Goal: Task Accomplishment & Management: Use online tool/utility

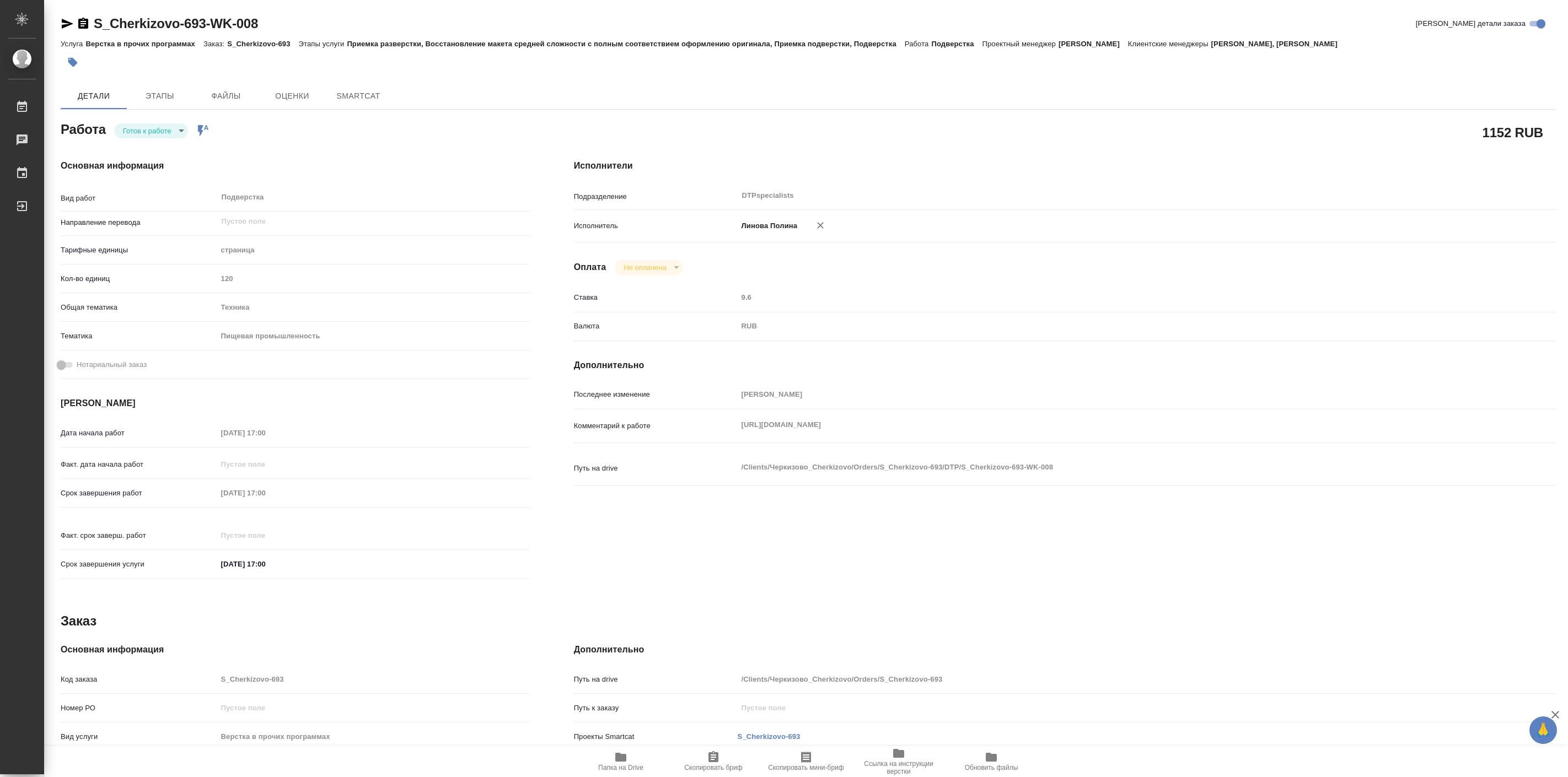
type textarea "x"
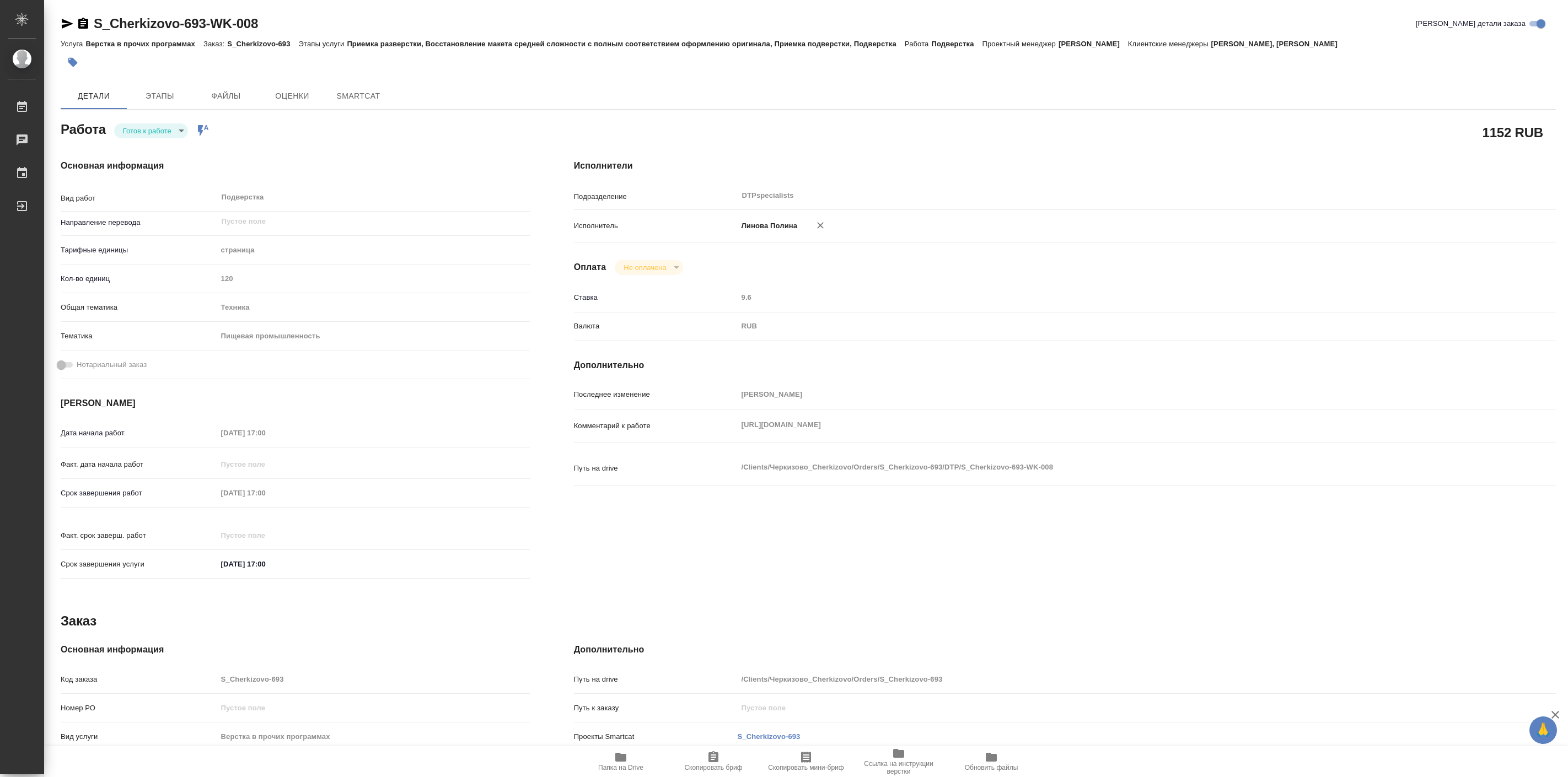
type textarea "x"
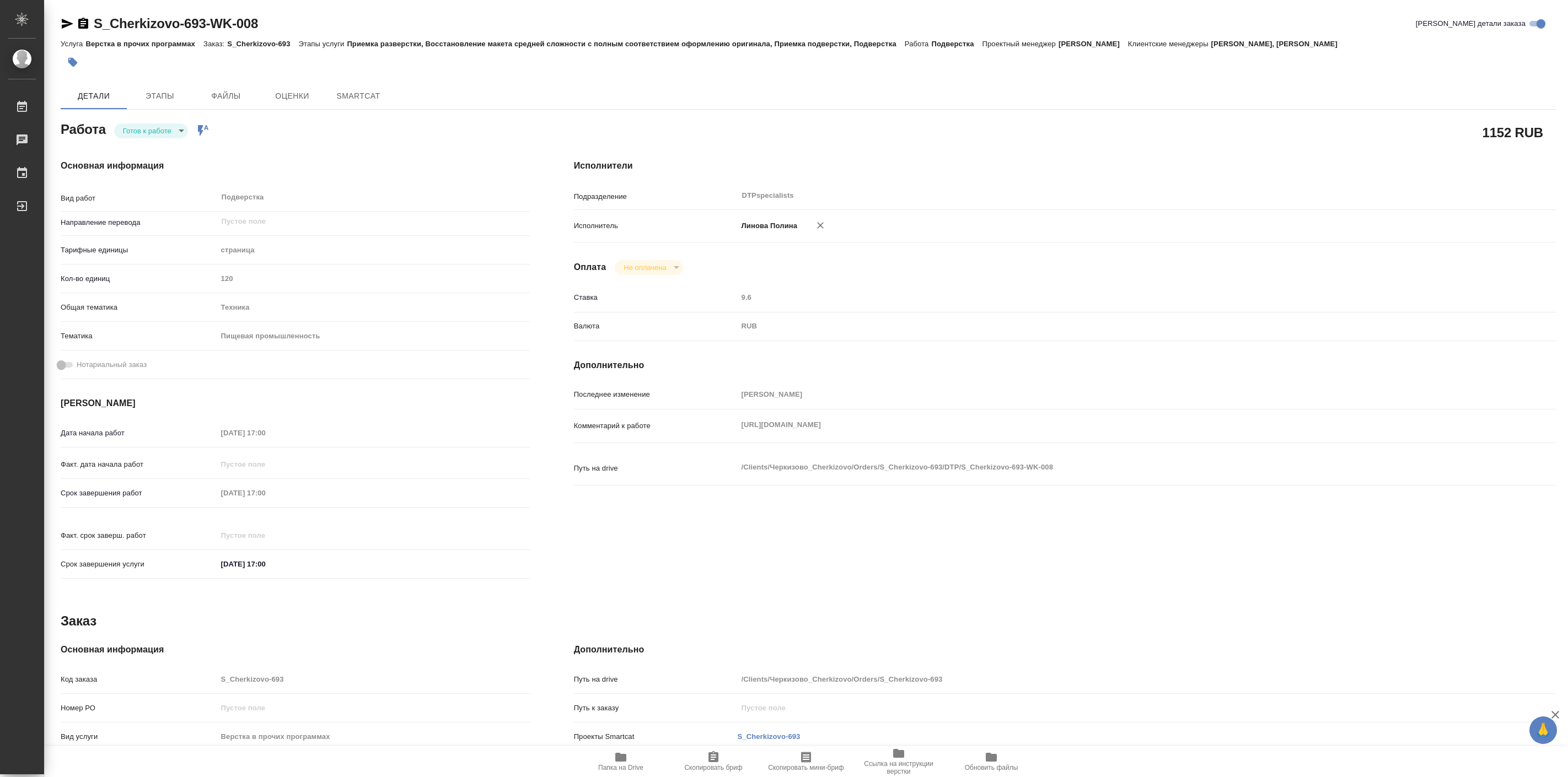
type textarea "x"
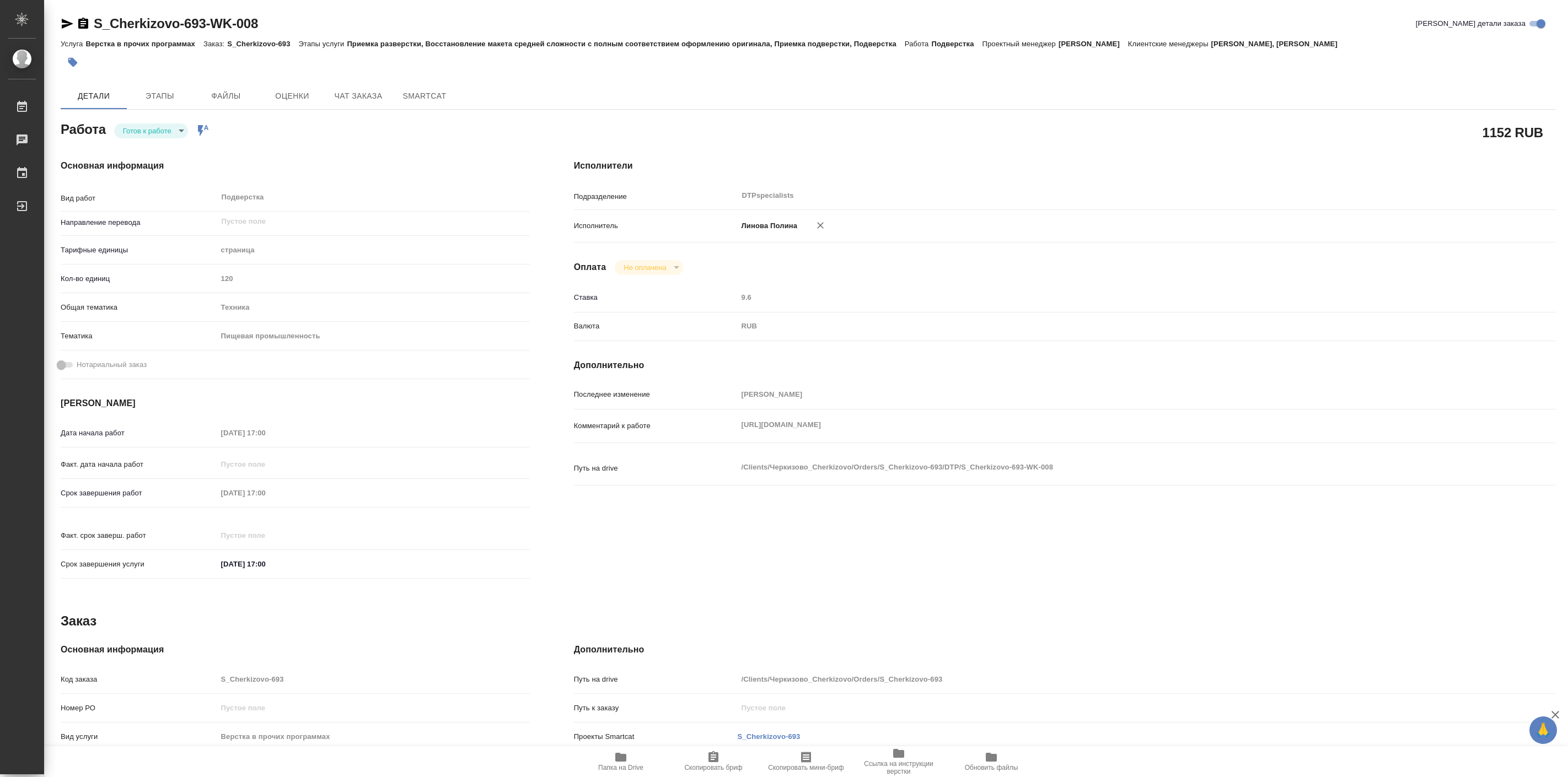
type textarea "x"
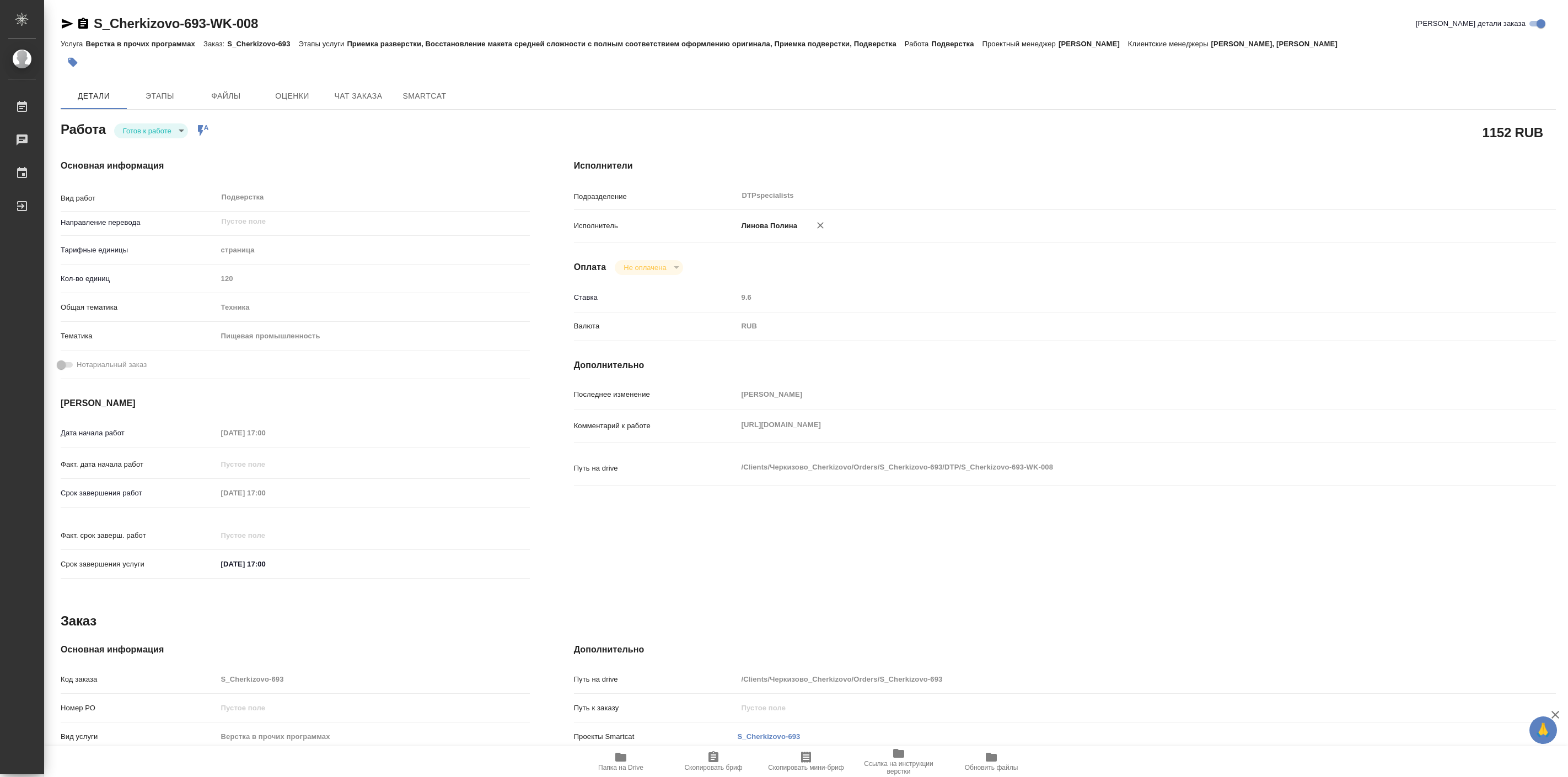
type textarea "x"
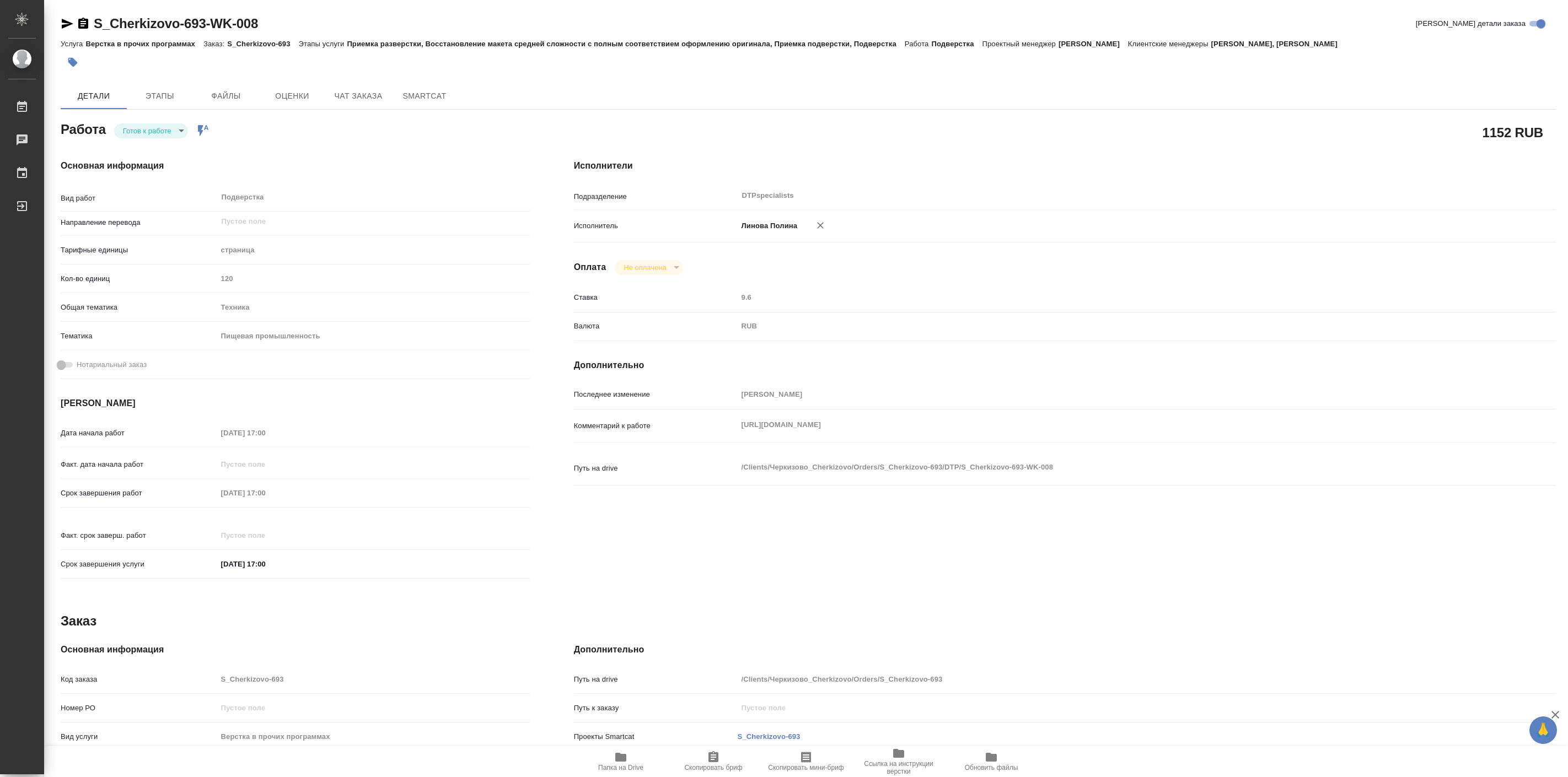
type textarea "x"
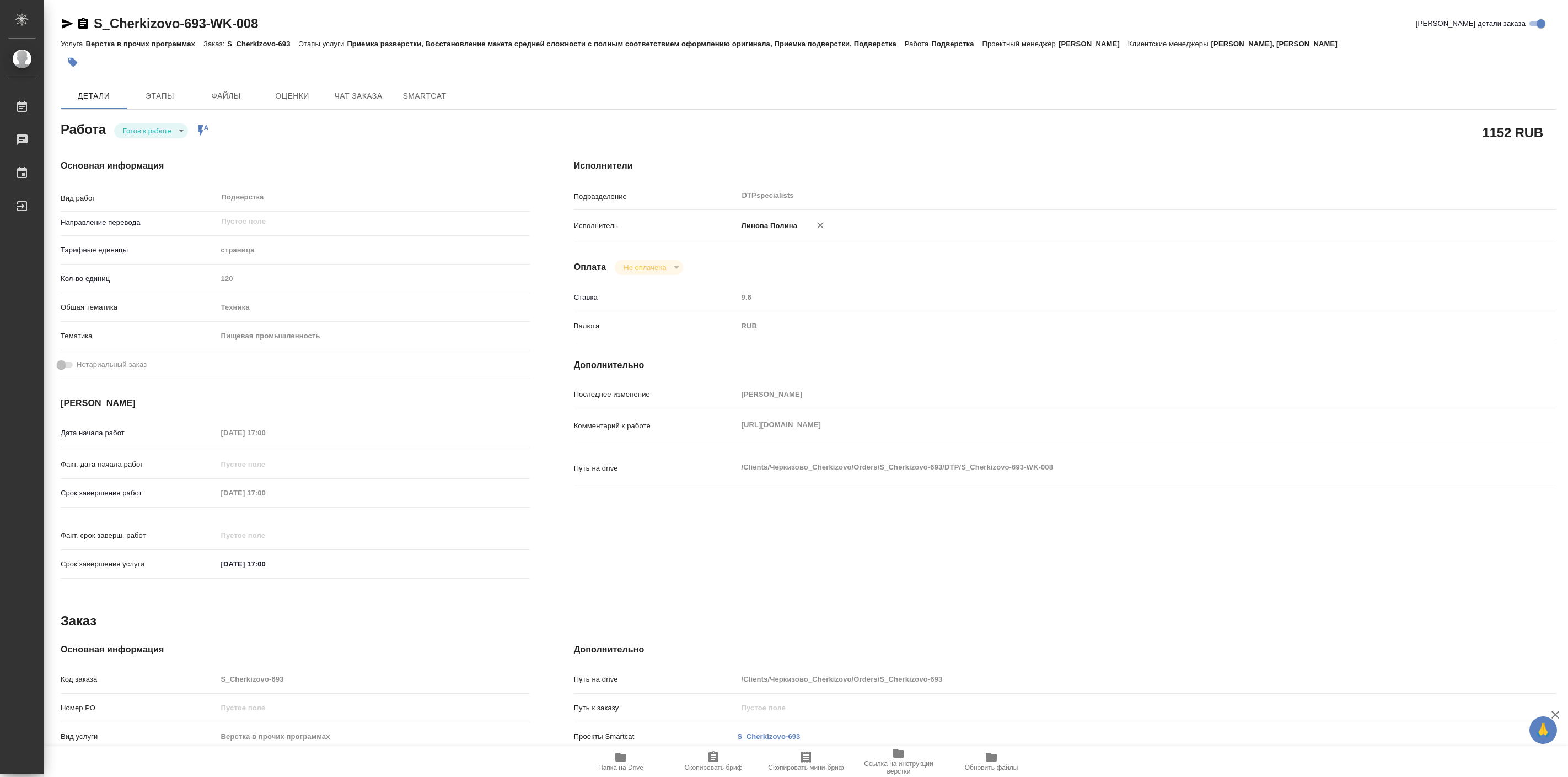
type textarea "x"
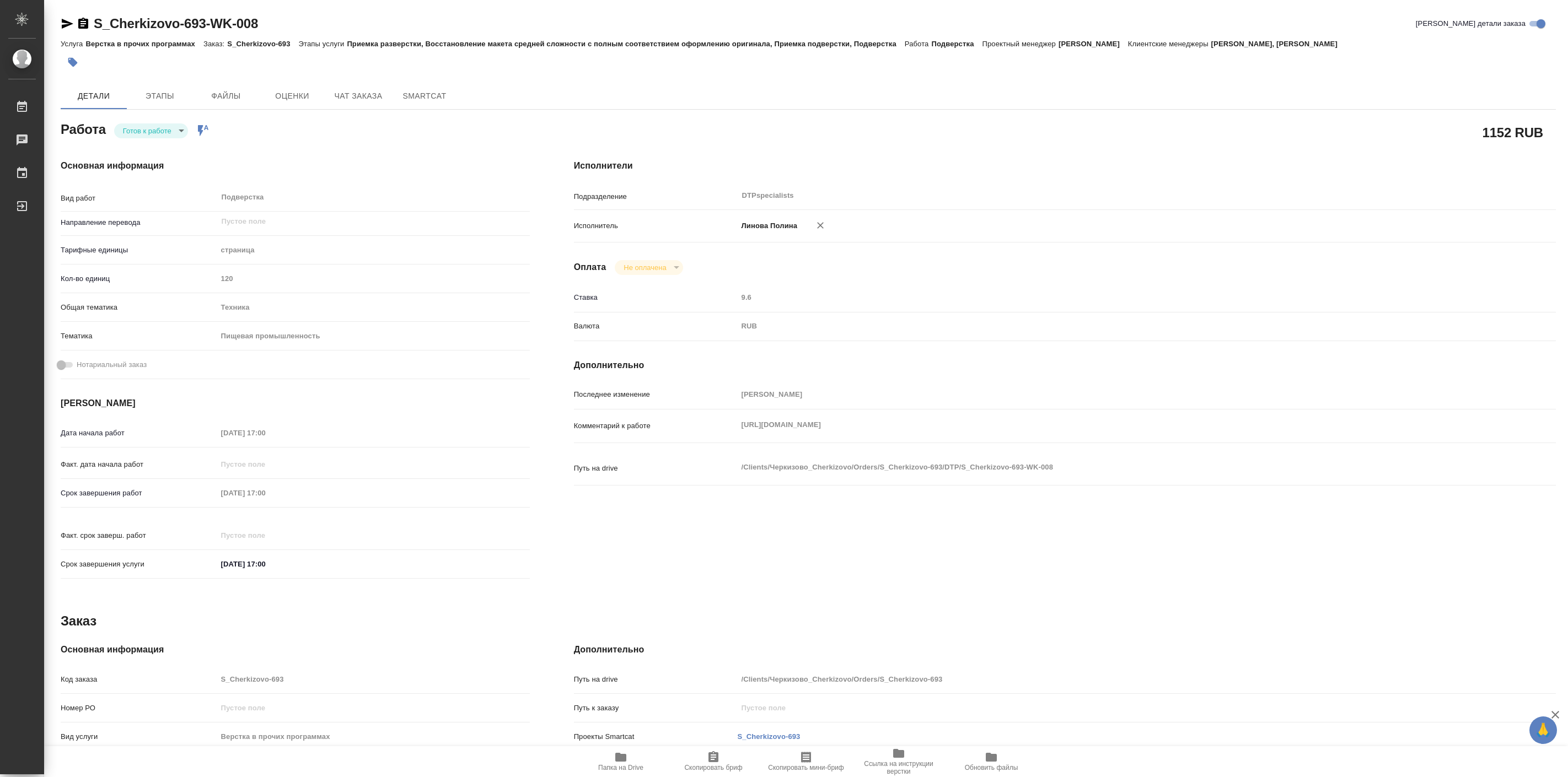
type textarea "x"
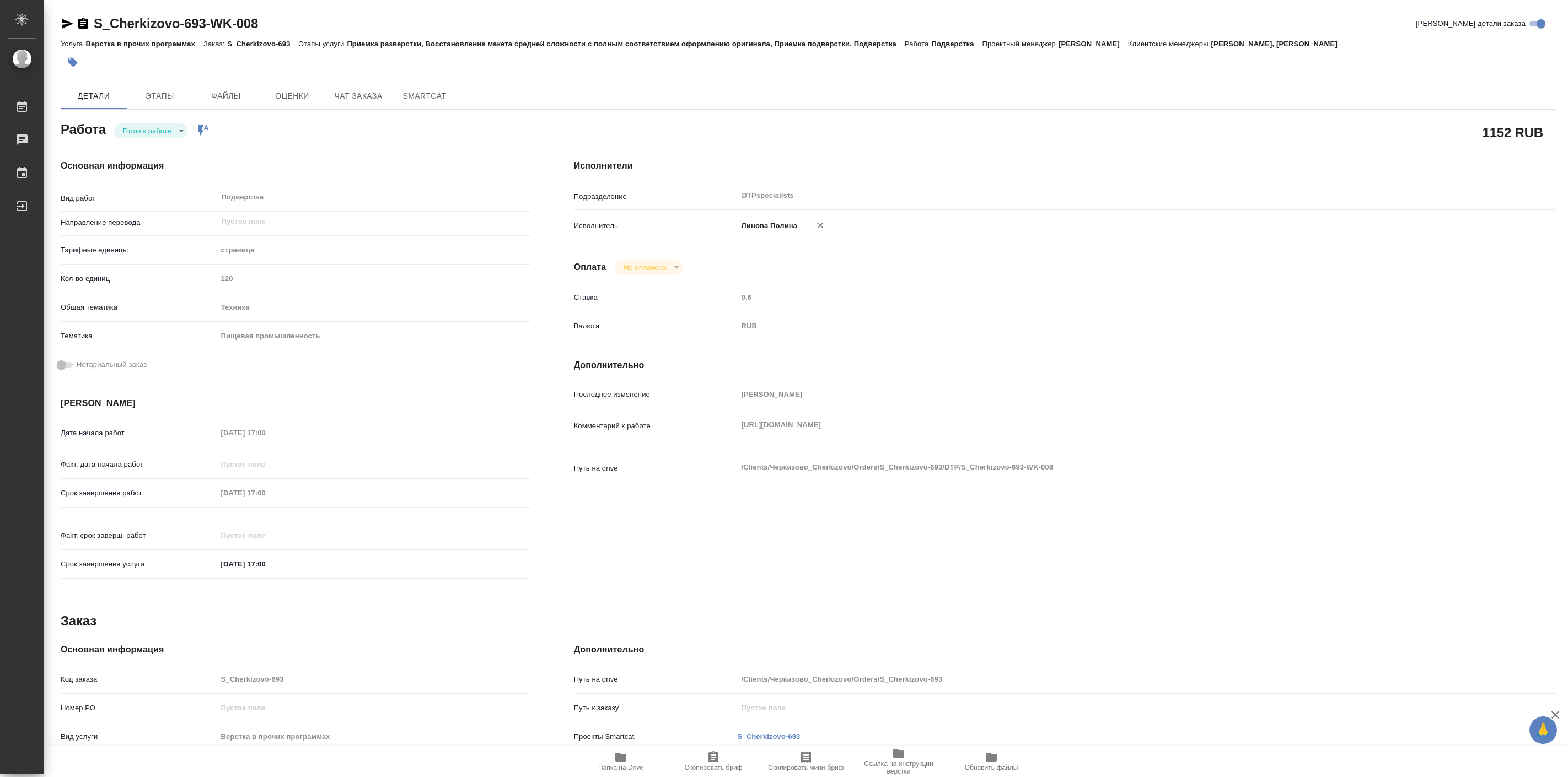
type textarea "x"
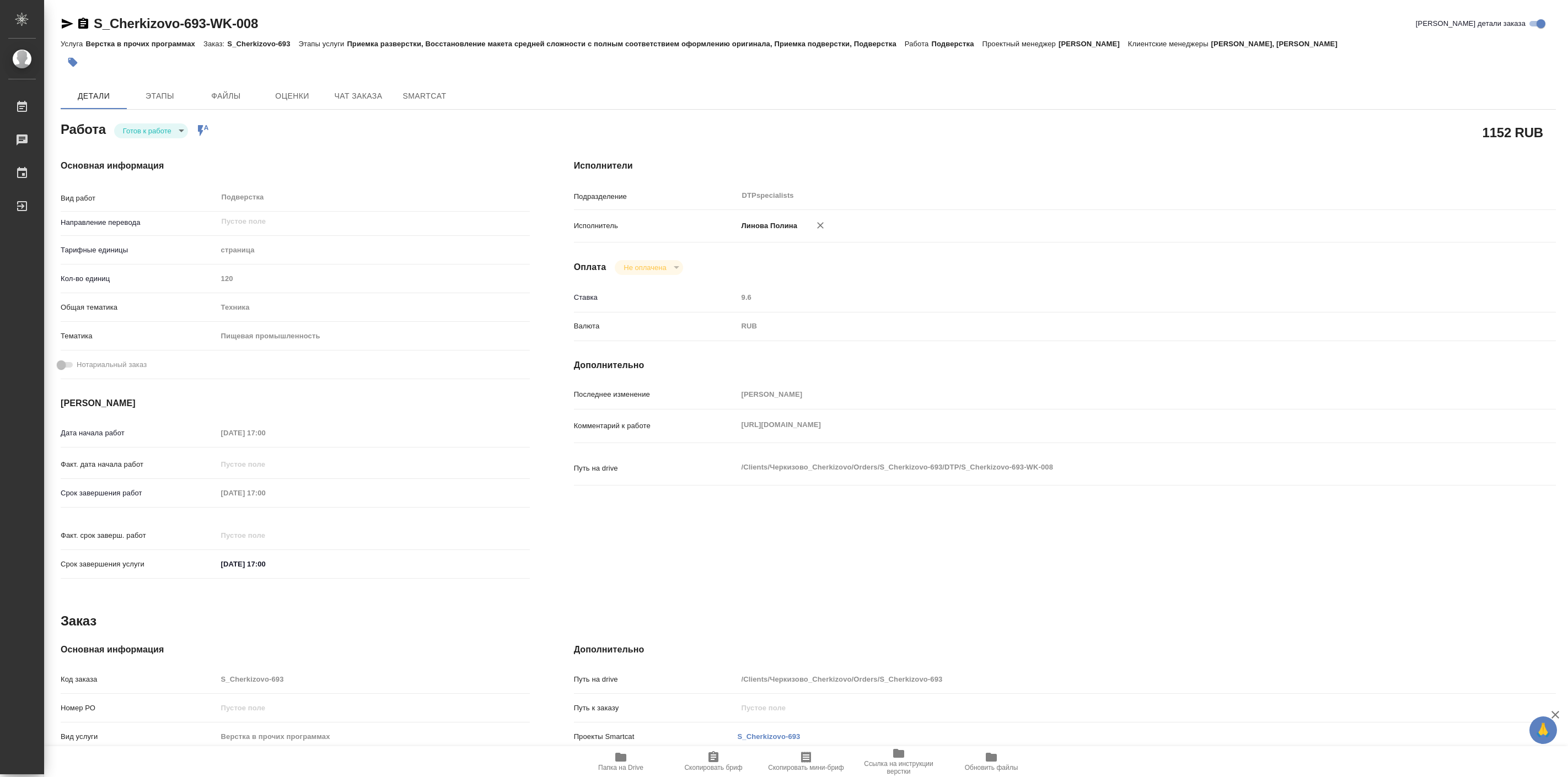
type textarea "x"
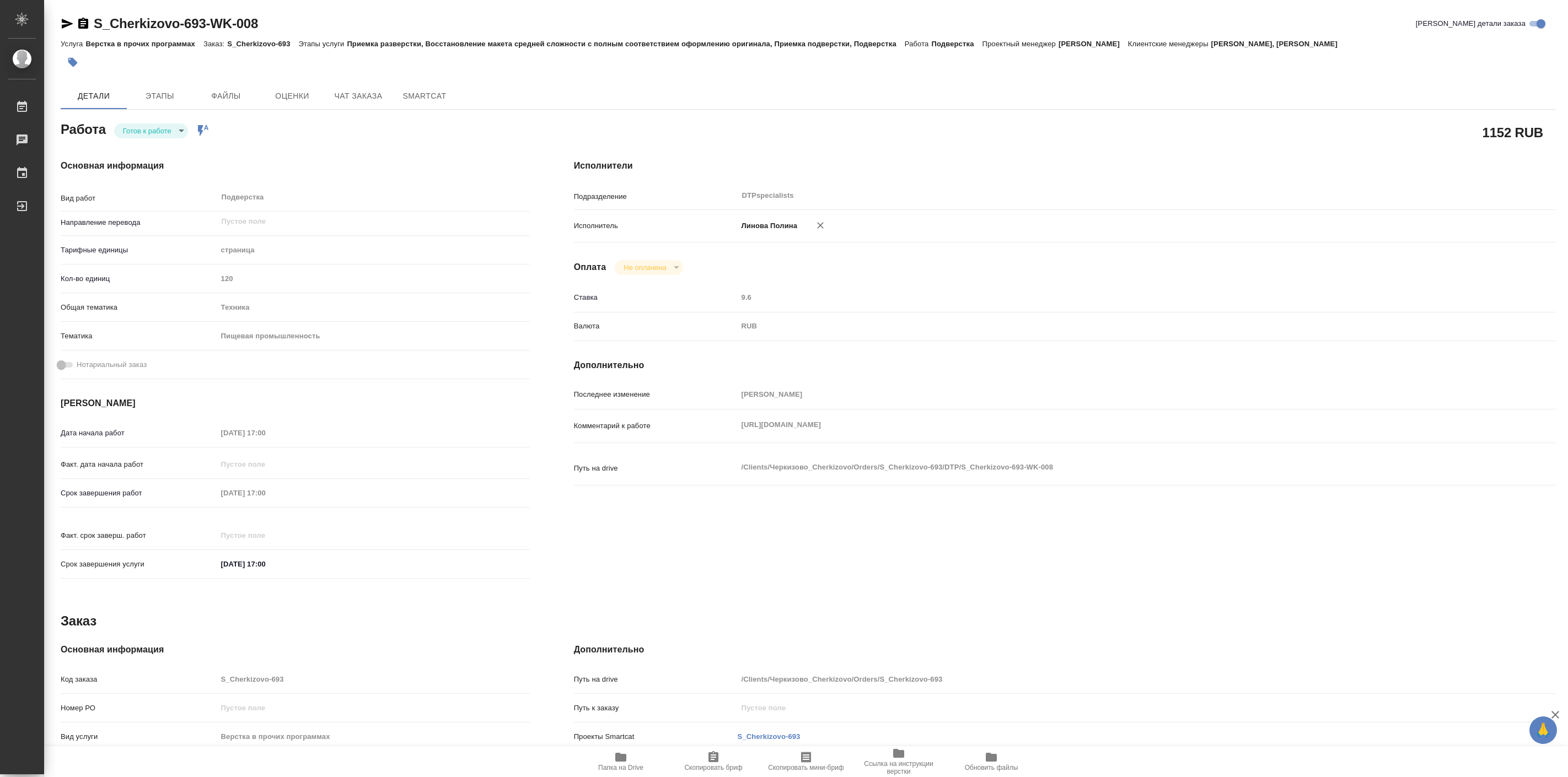
type textarea "x"
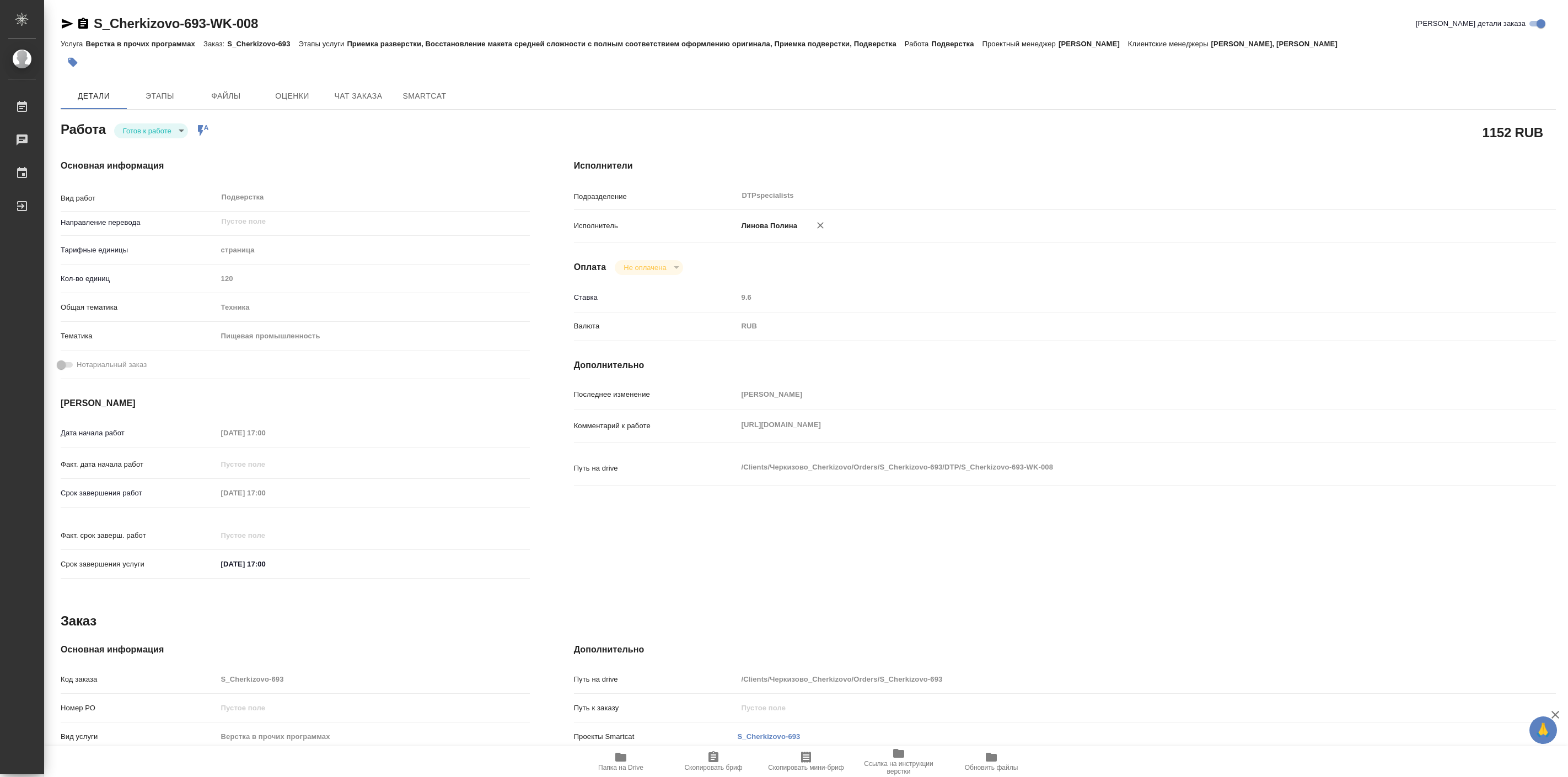
type textarea "x"
